Goal: Check status: Check status

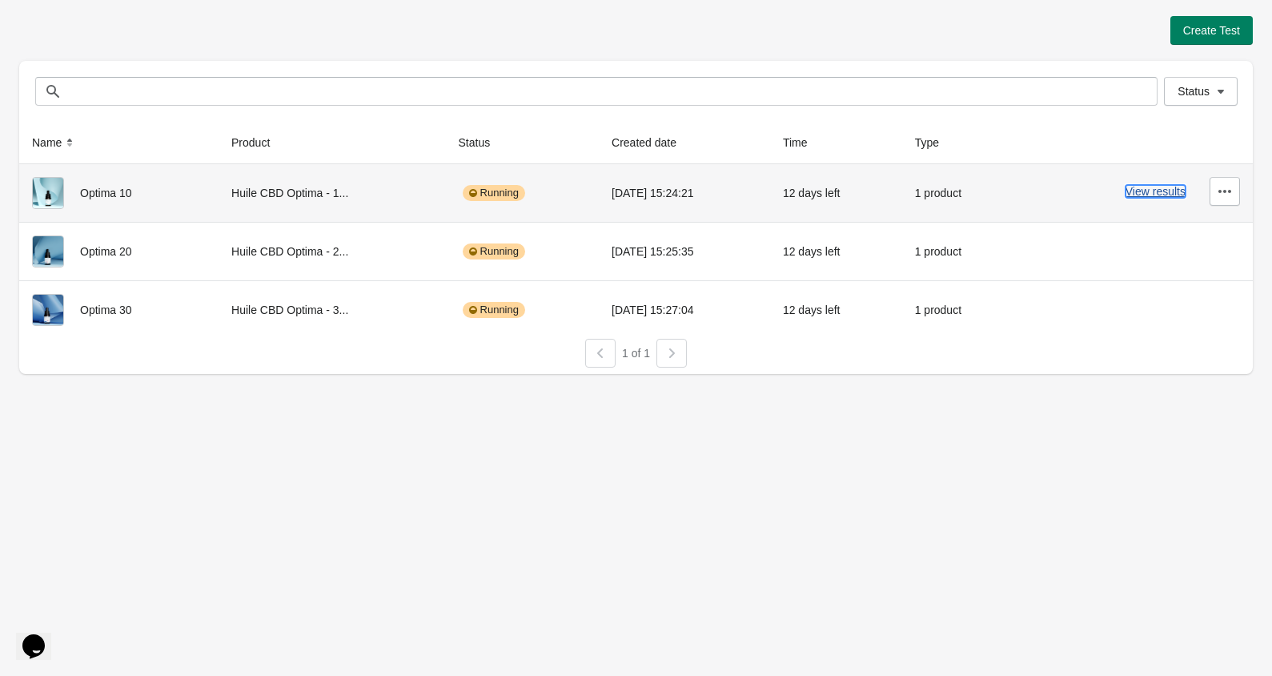
click at [1167, 195] on button "View results" at bounding box center [1156, 191] width 60 height 13
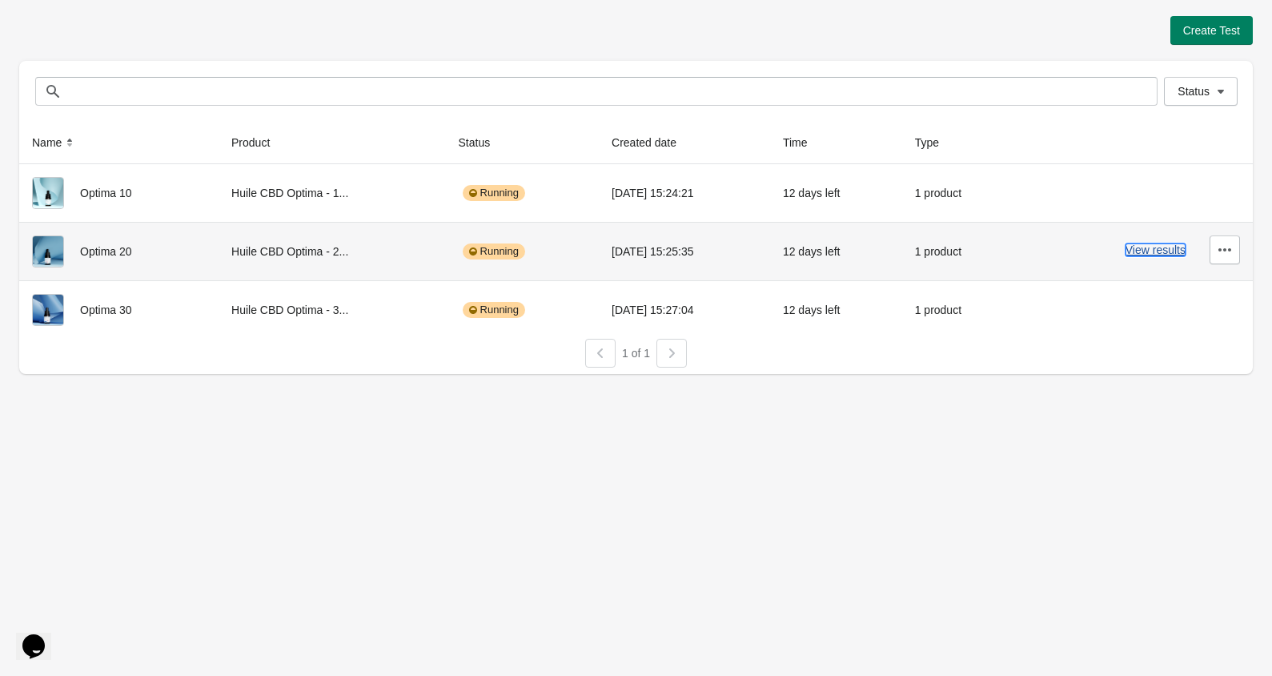
click at [1169, 252] on button "View results" at bounding box center [1156, 249] width 60 height 13
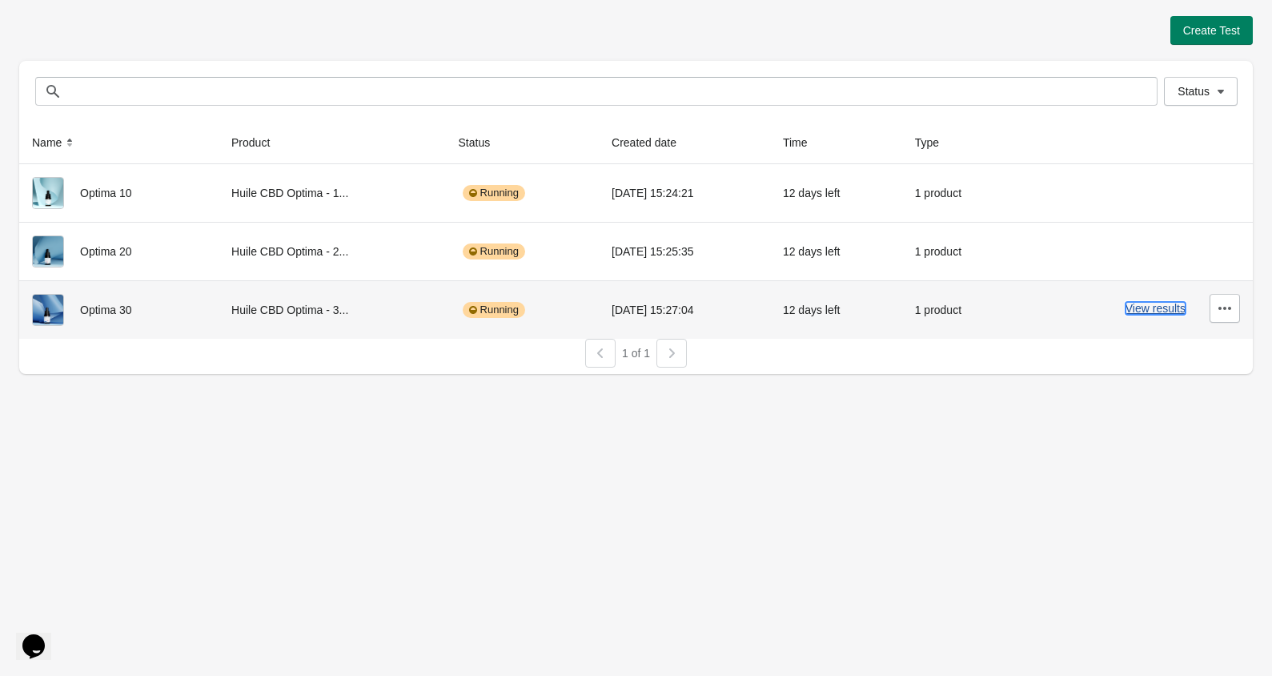
click at [1163, 302] on button "View results" at bounding box center [1156, 308] width 60 height 13
